Goal: Task Accomplishment & Management: Complete application form

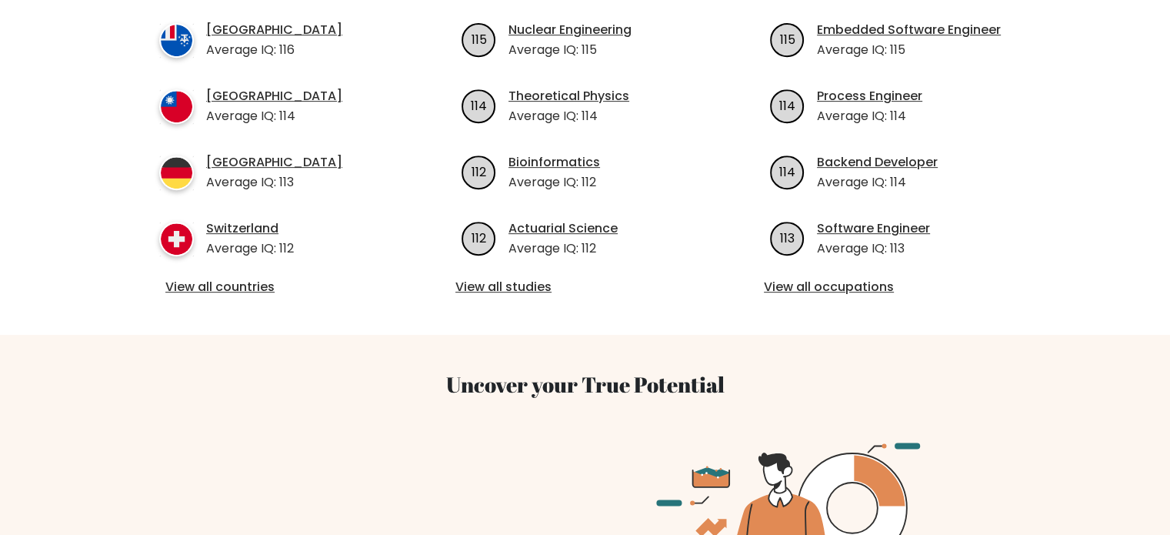
scroll to position [674, 0]
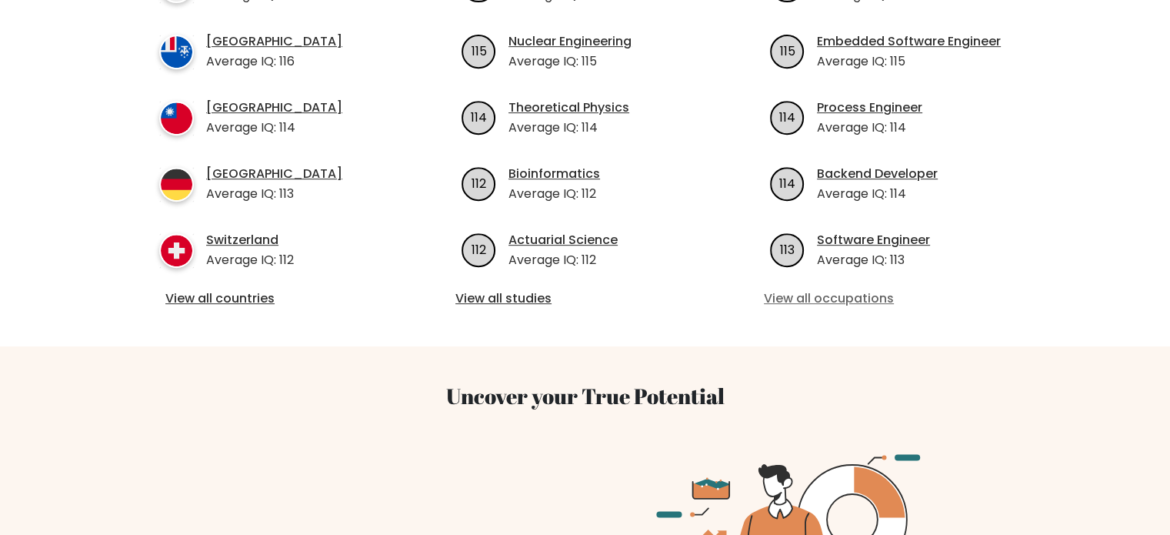
click at [840, 289] on link "View all occupations" at bounding box center [893, 298] width 259 height 18
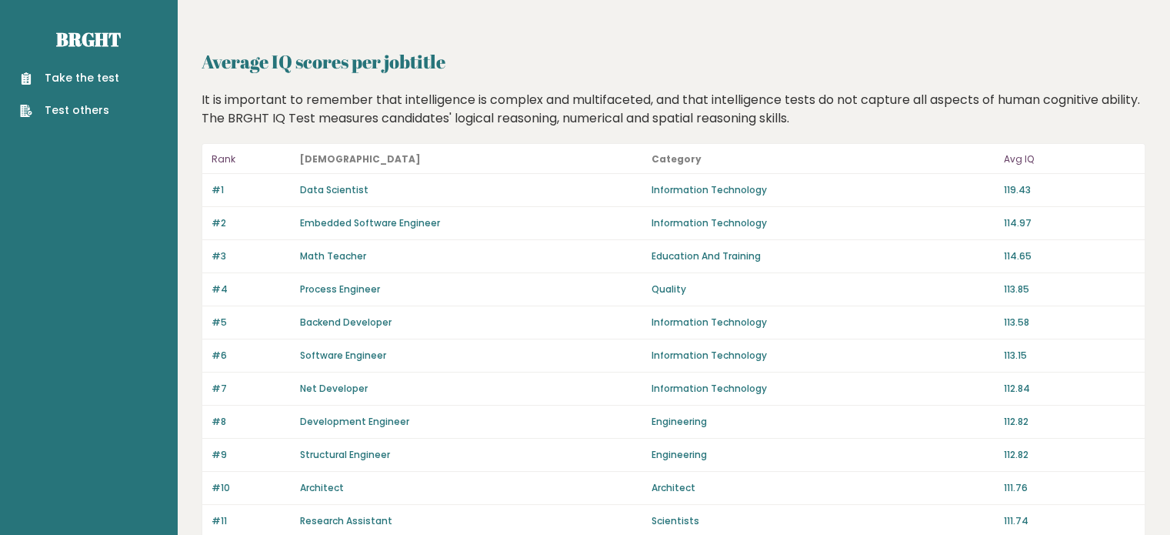
click at [86, 78] on link "Take the test" at bounding box center [69, 78] width 99 height 16
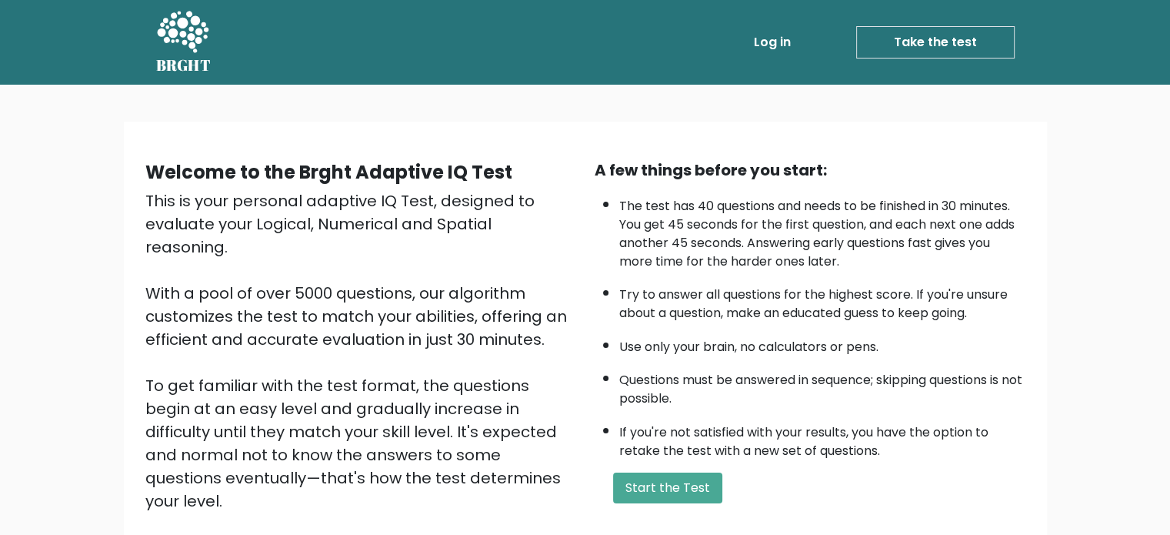
click at [965, 39] on link "Take the test" at bounding box center [935, 42] width 158 height 32
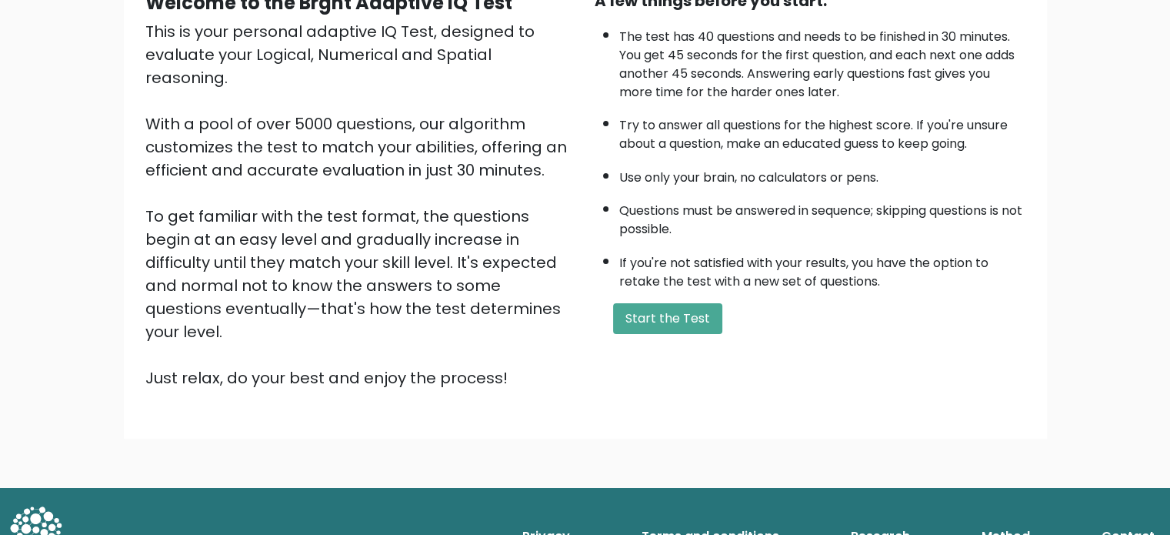
click at [733, 521] on link "Terms and conditions" at bounding box center [710, 536] width 150 height 31
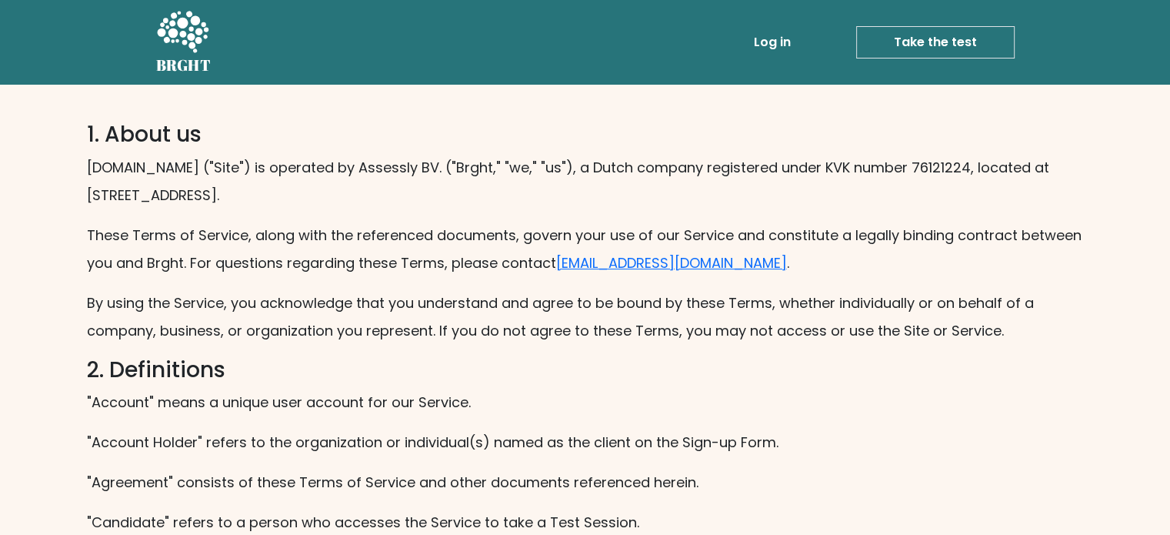
click at [913, 33] on link "Take the test" at bounding box center [935, 42] width 158 height 32
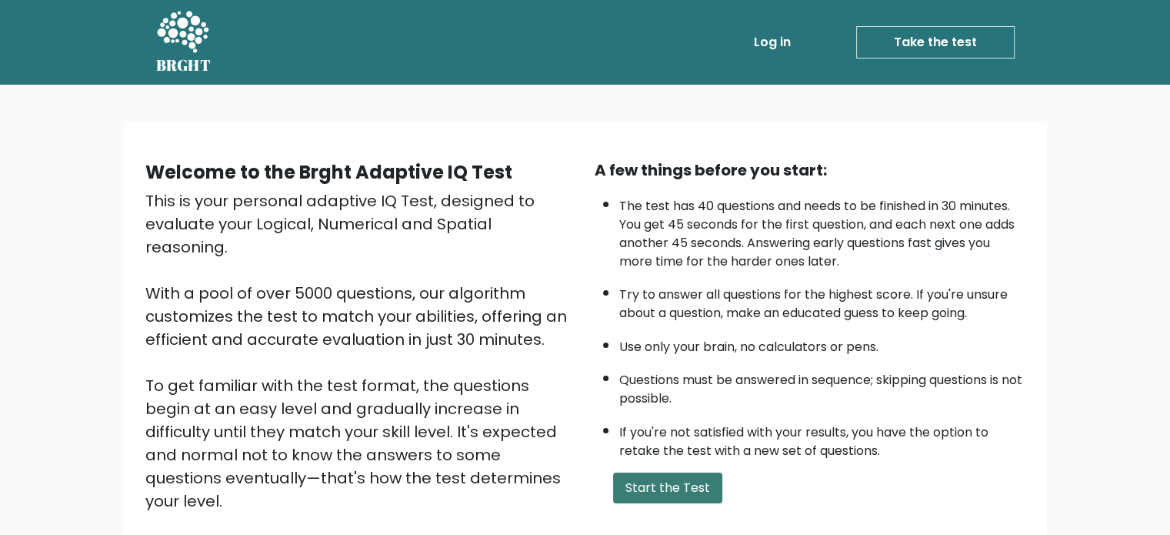
click at [671, 493] on button "Start the Test" at bounding box center [667, 487] width 109 height 31
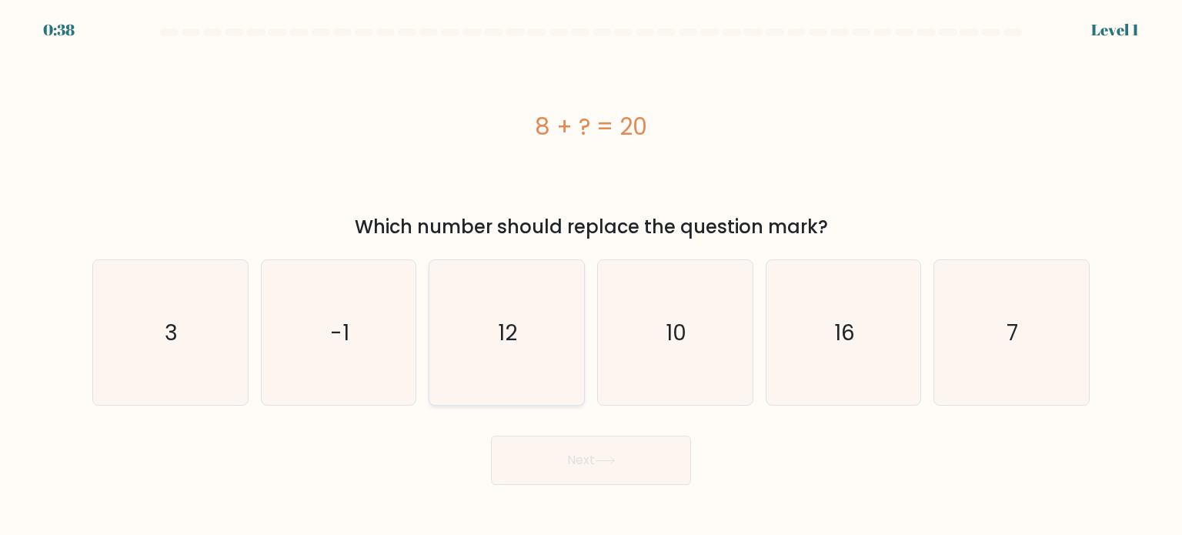
click at [541, 322] on icon "12" at bounding box center [506, 332] width 145 height 145
click at [591, 275] on input "c. 12" at bounding box center [591, 272] width 1 height 8
radio input "true"
click at [578, 464] on button "Next" at bounding box center [591, 459] width 200 height 49
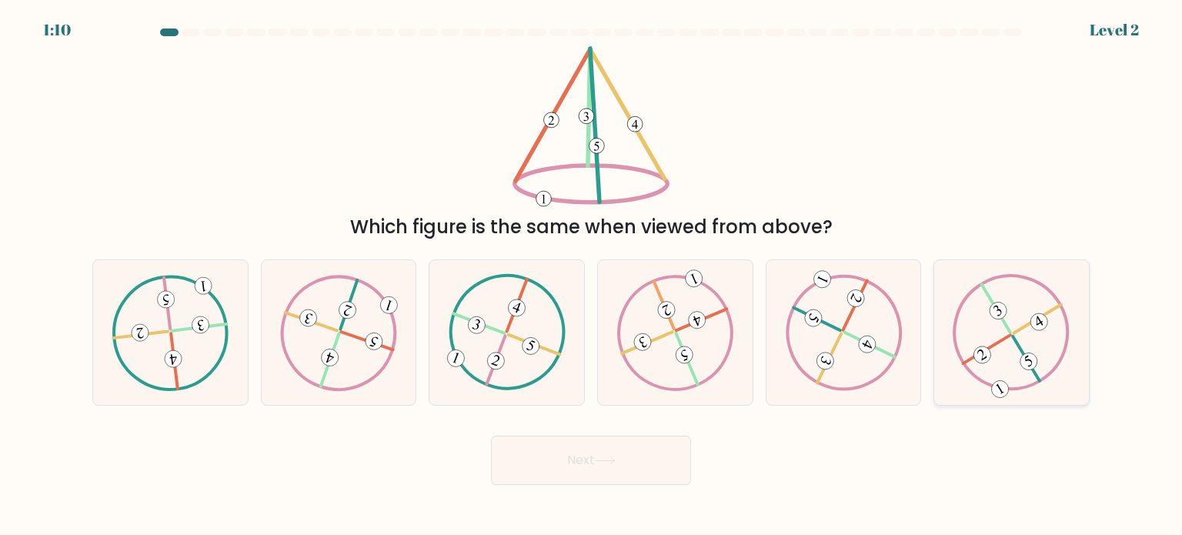
click at [1003, 331] on icon at bounding box center [1010, 332] width 117 height 116
click at [592, 275] on input "f." at bounding box center [591, 272] width 1 height 8
radio input "true"
click at [619, 458] on button "Next" at bounding box center [591, 459] width 200 height 49
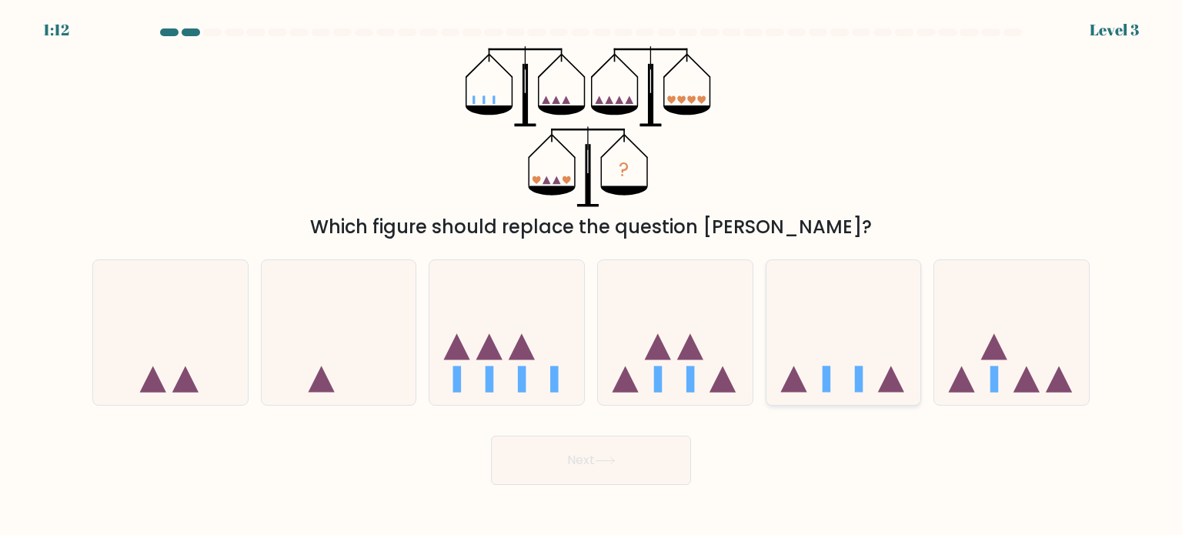
click at [841, 337] on icon at bounding box center [843, 332] width 155 height 128
click at [592, 275] on input "e." at bounding box center [591, 272] width 1 height 8
radio input "true"
click at [605, 462] on icon at bounding box center [605, 460] width 21 height 8
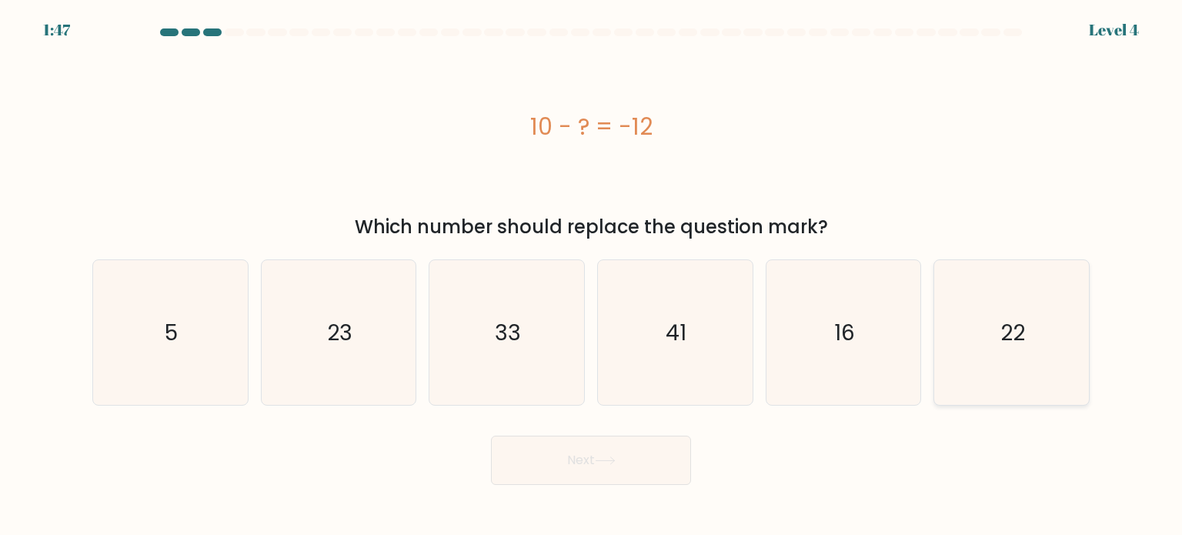
click at [988, 328] on icon "22" at bounding box center [1010, 332] width 145 height 145
click at [592, 275] on input "f. 22" at bounding box center [591, 272] width 1 height 8
radio input "true"
click at [599, 469] on button "Next" at bounding box center [591, 459] width 200 height 49
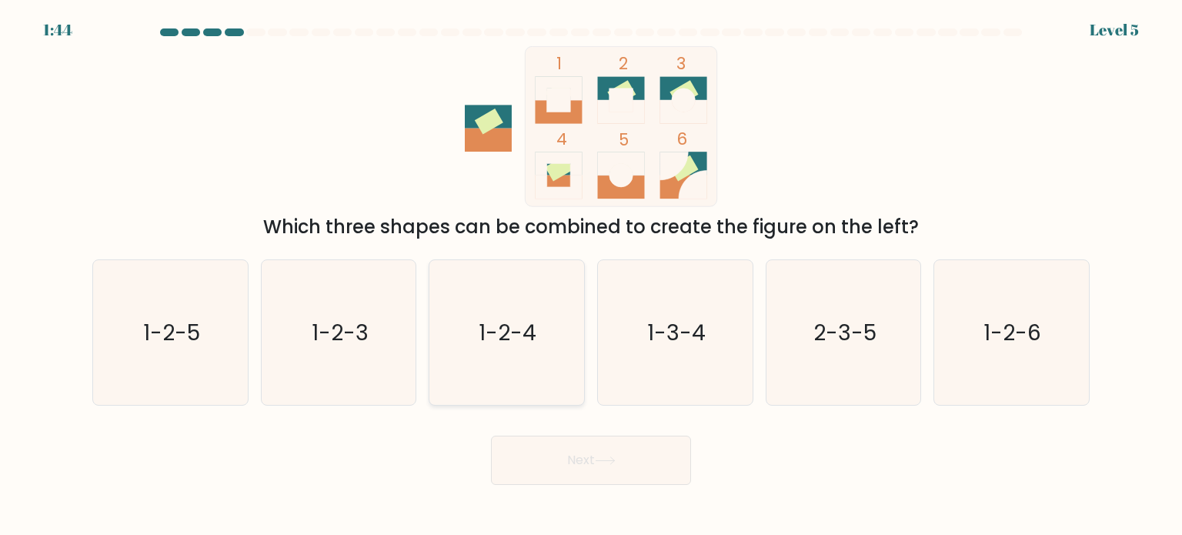
click at [488, 344] on text "1-2-4" at bounding box center [508, 331] width 58 height 31
click at [591, 275] on input "c. 1-2-4" at bounding box center [591, 272] width 1 height 8
radio input "true"
click at [611, 460] on icon at bounding box center [605, 460] width 21 height 8
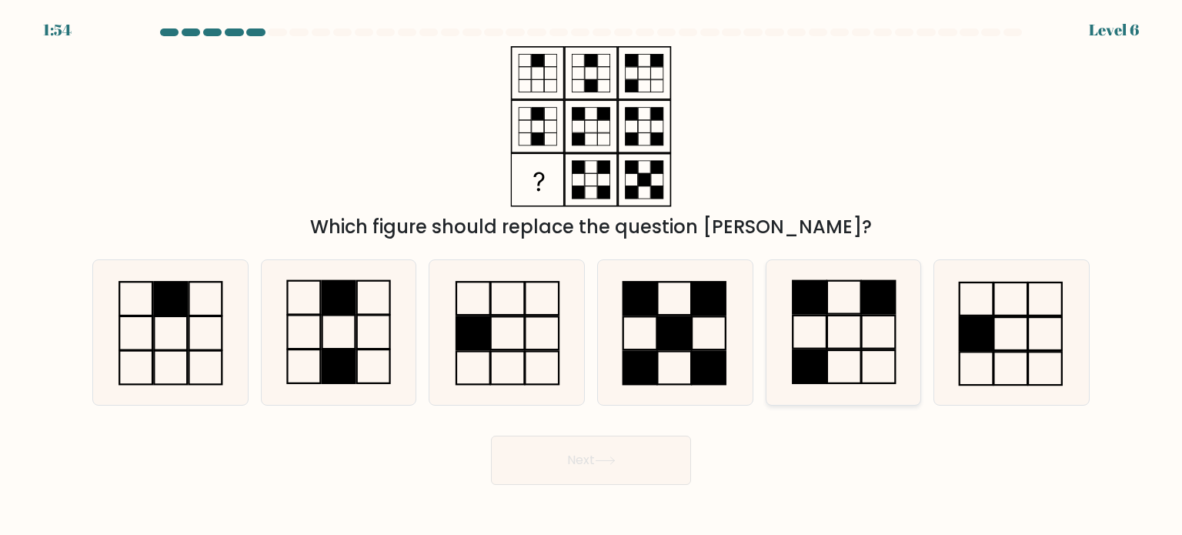
click at [842, 335] on icon at bounding box center [843, 332] width 145 height 145
click at [592, 275] on input "e." at bounding box center [591, 272] width 1 height 8
radio input "true"
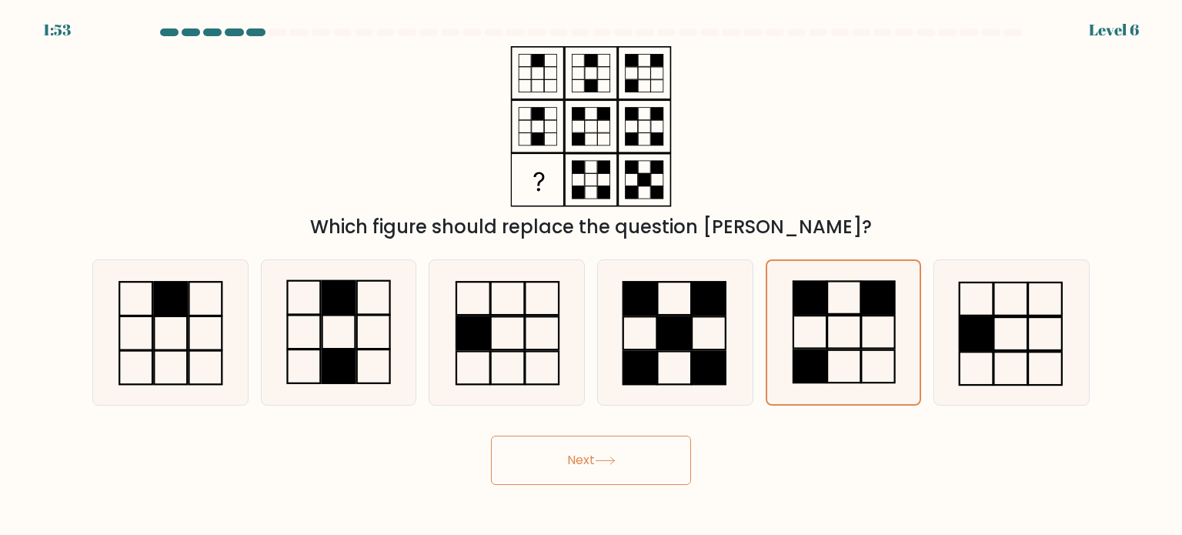
click at [592, 461] on button "Next" at bounding box center [591, 459] width 200 height 49
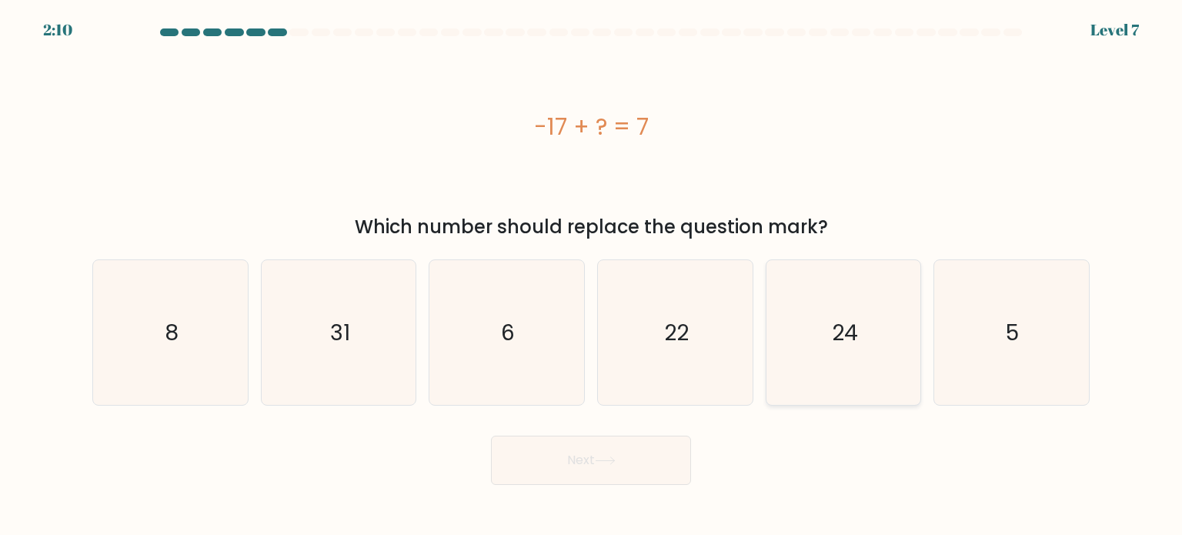
click at [839, 315] on icon "24" at bounding box center [843, 332] width 145 height 145
click at [592, 275] on input "e. 24" at bounding box center [591, 272] width 1 height 8
radio input "true"
click at [598, 462] on icon at bounding box center [605, 460] width 21 height 8
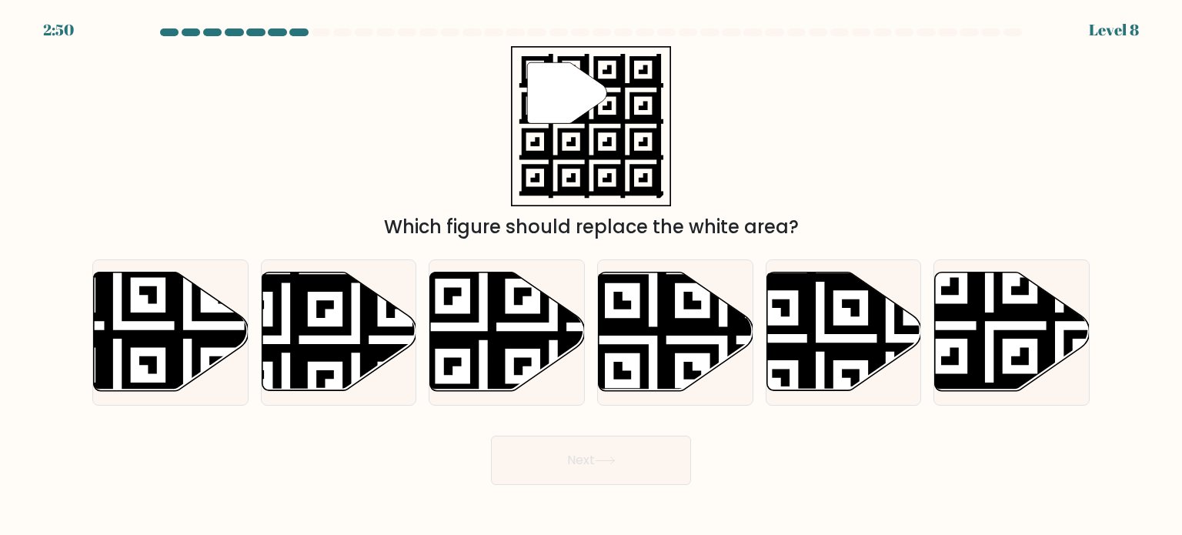
drag, startPoint x: 598, startPoint y: 462, endPoint x: 634, endPoint y: 460, distance: 36.2
click at [634, 460] on button "Next" at bounding box center [591, 459] width 200 height 49
click at [772, 465] on div "Next" at bounding box center [590, 454] width 1015 height 61
click at [985, 301] on icon at bounding box center [1012, 331] width 155 height 118
click at [592, 275] on input "f." at bounding box center [591, 272] width 1 height 8
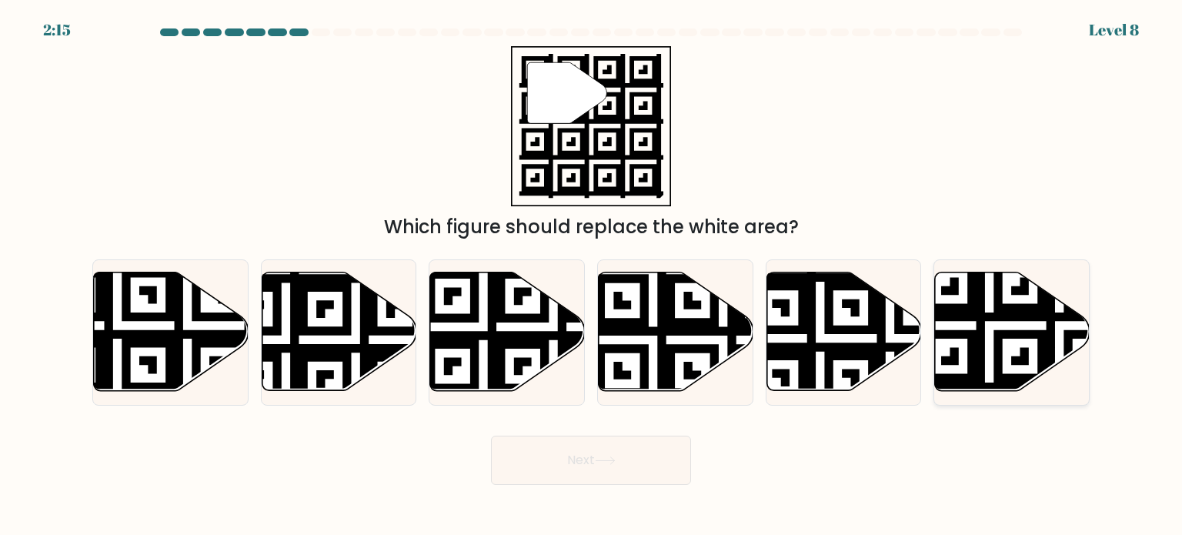
radio input "true"
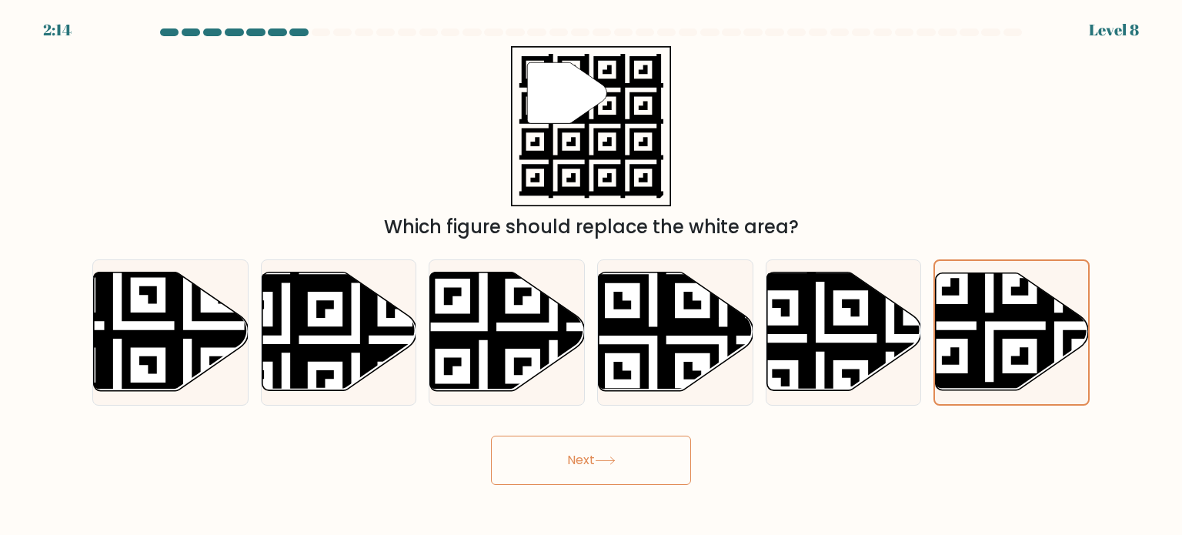
click at [602, 470] on button "Next" at bounding box center [591, 459] width 200 height 49
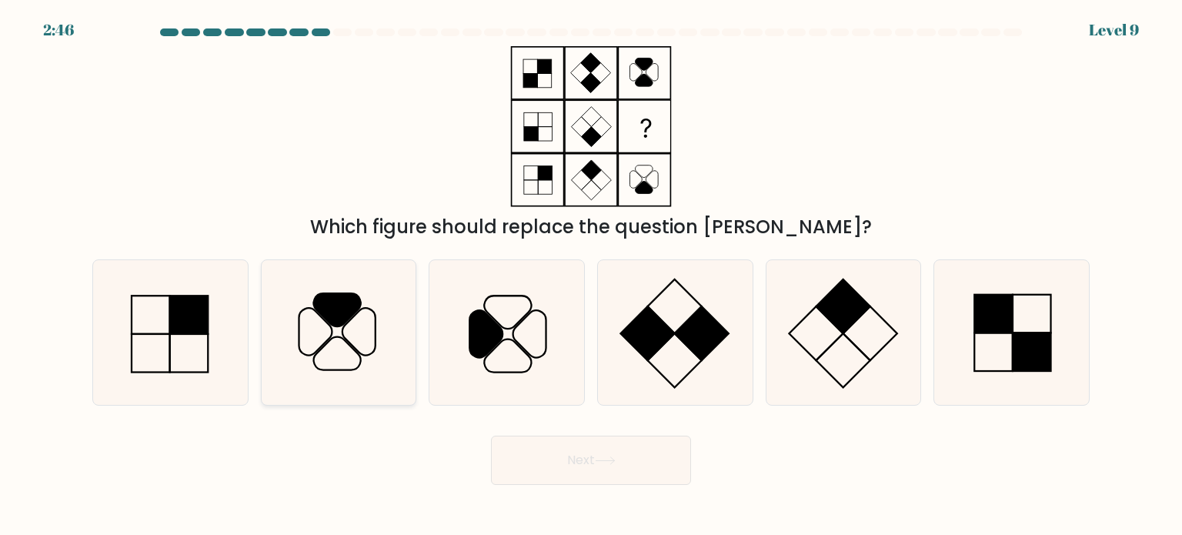
click at [377, 311] on icon at bounding box center [338, 332] width 145 height 145
click at [591, 275] on input "b." at bounding box center [591, 272] width 1 height 8
radio input "true"
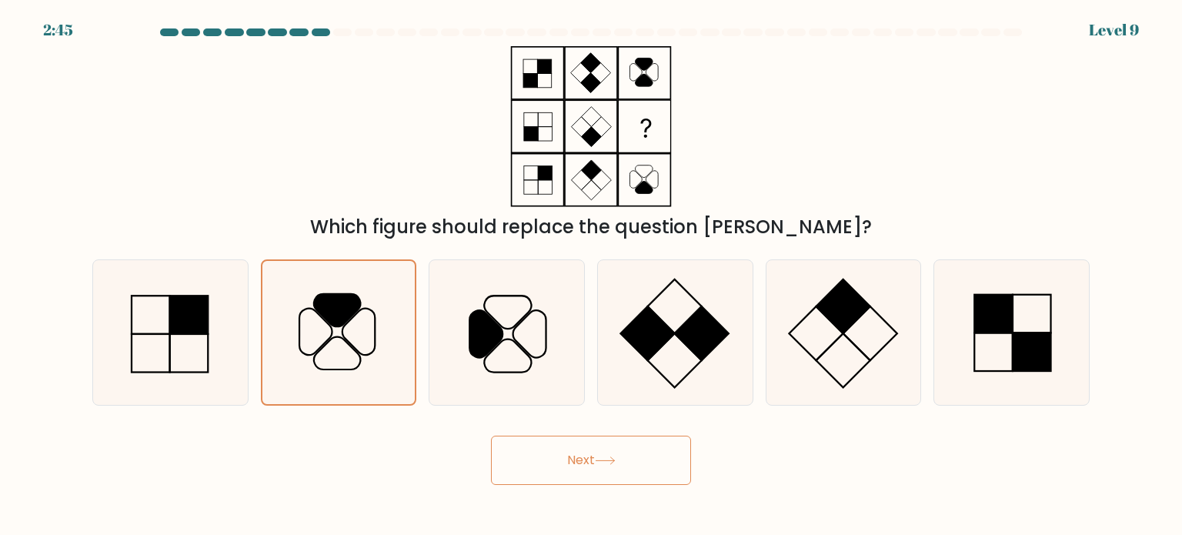
click at [612, 456] on icon at bounding box center [605, 460] width 21 height 8
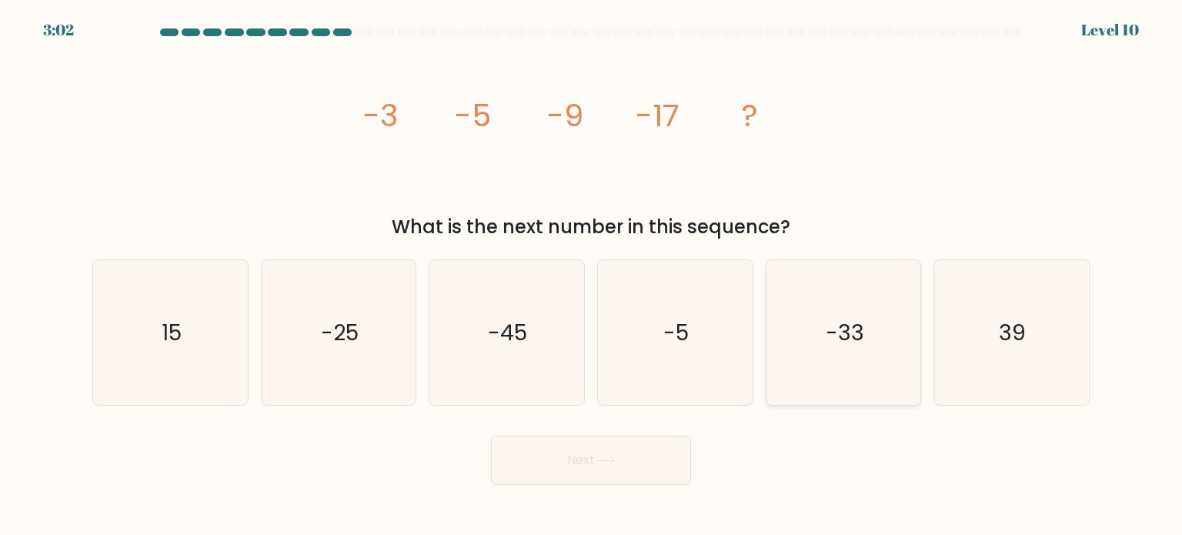
click at [843, 356] on icon "-33" at bounding box center [843, 332] width 145 height 145
click at [592, 275] on input "e. -33" at bounding box center [591, 272] width 1 height 8
radio input "true"
click at [565, 460] on button "Next" at bounding box center [591, 459] width 200 height 49
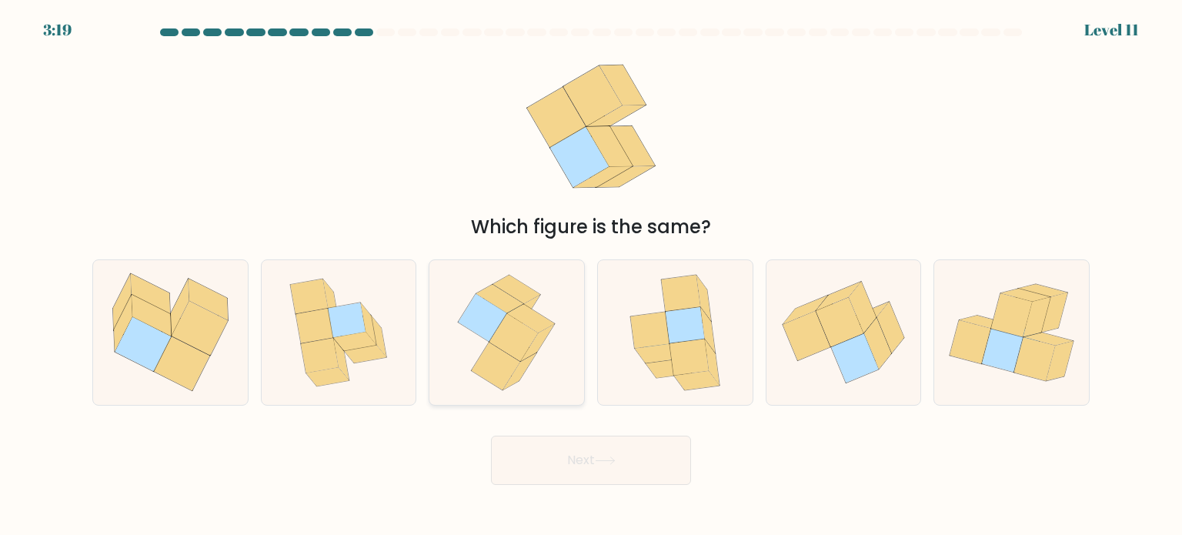
click at [498, 335] on icon at bounding box center [513, 337] width 48 height 48
click at [591, 275] on input "c." at bounding box center [591, 272] width 1 height 8
radio input "true"
click at [568, 472] on button "Next" at bounding box center [591, 459] width 200 height 49
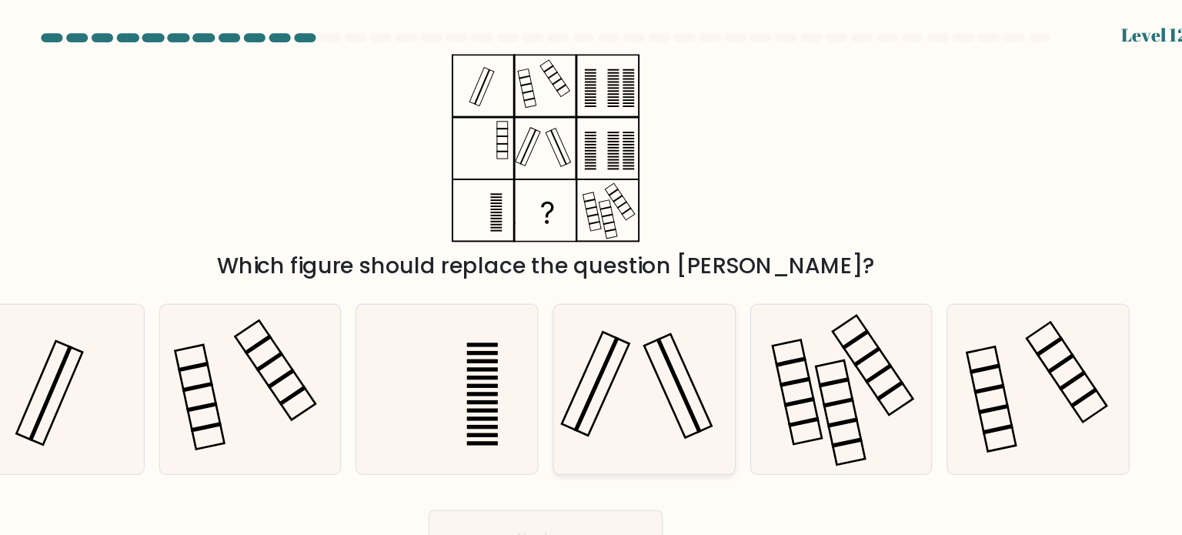
click at [669, 300] on icon at bounding box center [674, 332] width 145 height 145
click at [592, 275] on input "d." at bounding box center [591, 272] width 1 height 8
radio input "true"
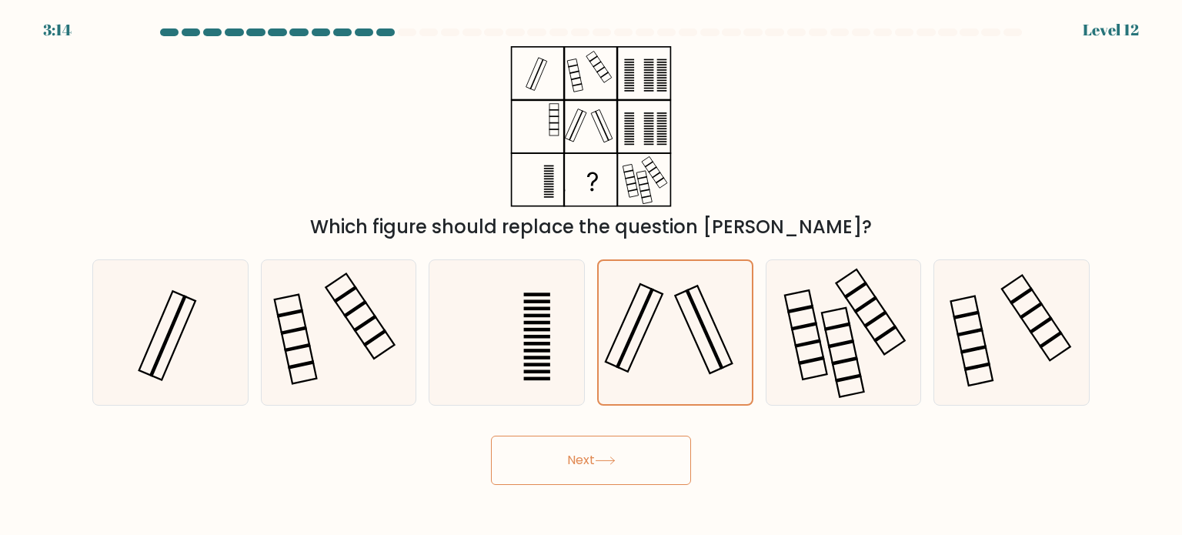
click at [575, 458] on button "Next" at bounding box center [591, 459] width 200 height 49
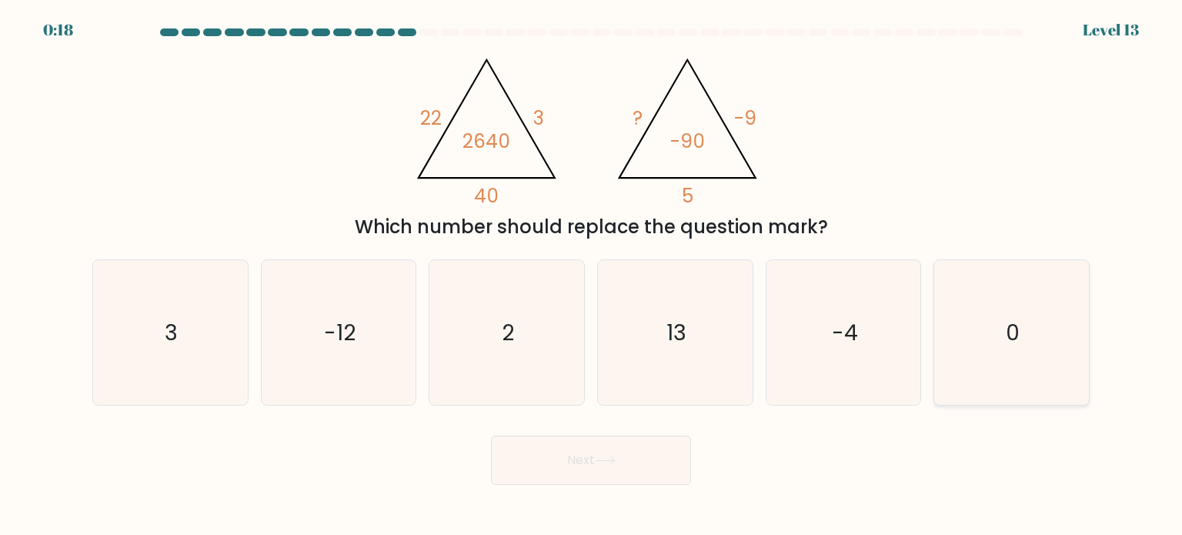
click at [1040, 335] on icon "0" at bounding box center [1010, 332] width 145 height 145
click at [592, 275] on input "f. 0" at bounding box center [591, 272] width 1 height 8
radio input "true"
click at [618, 452] on button "Next" at bounding box center [591, 459] width 200 height 49
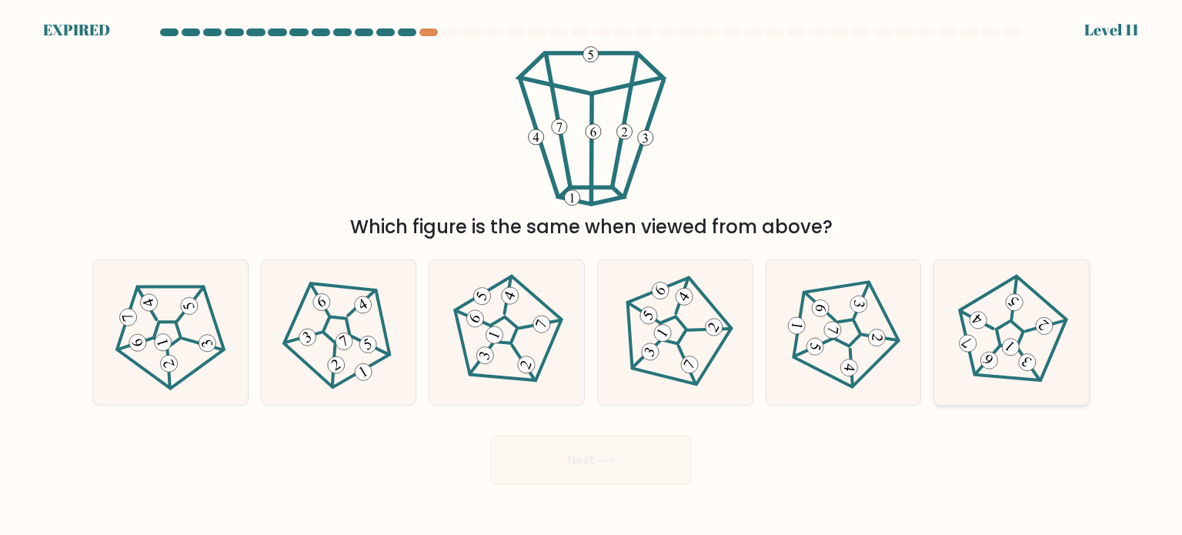
click at [998, 353] on icon at bounding box center [1011, 332] width 116 height 116
click at [592, 275] on input "f." at bounding box center [591, 272] width 1 height 8
radio input "true"
